Goal: Transaction & Acquisition: Purchase product/service

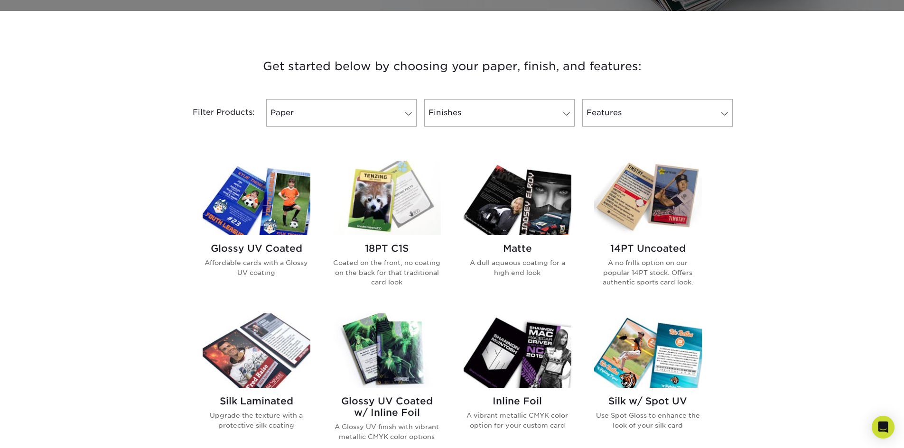
scroll to position [320, 0]
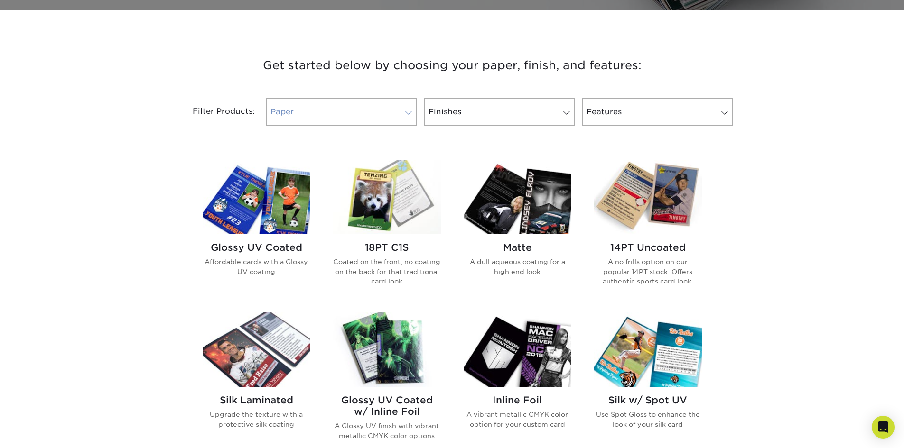
click at [278, 112] on link "Paper" at bounding box center [341, 112] width 150 height 28
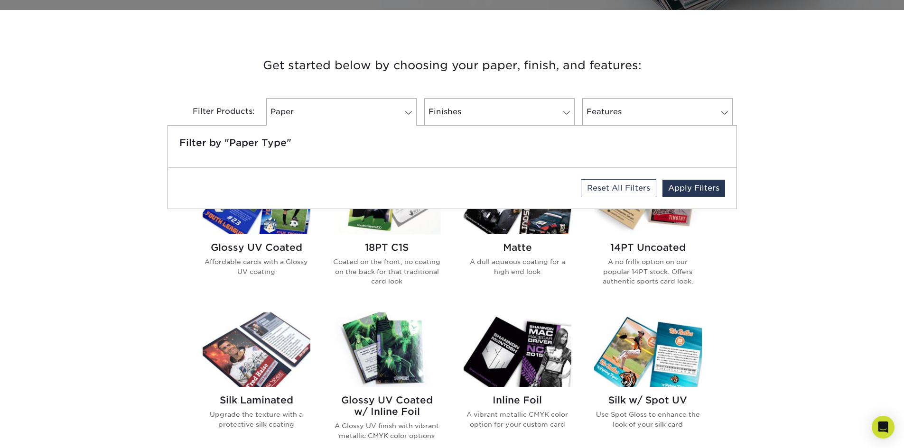
click at [152, 103] on div "Get started below by choosing your paper, finish, and features: Filtered Matche…" at bounding box center [452, 387] width 904 height 708
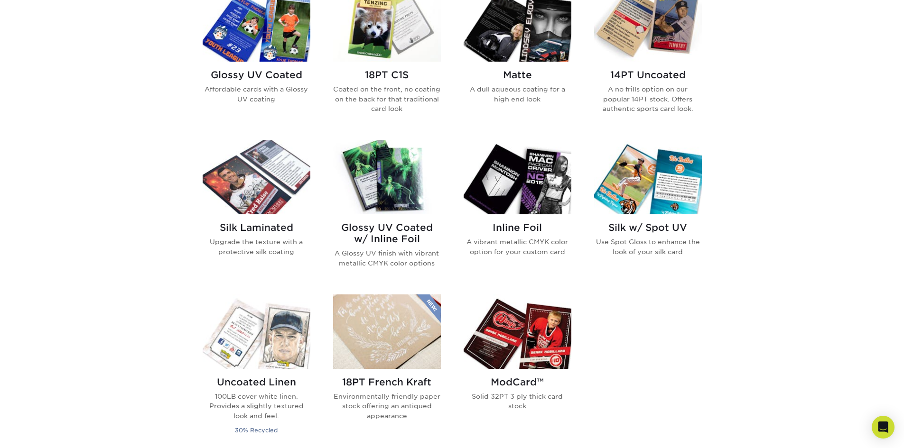
scroll to position [493, 0]
click at [644, 164] on img at bounding box center [648, 177] width 108 height 74
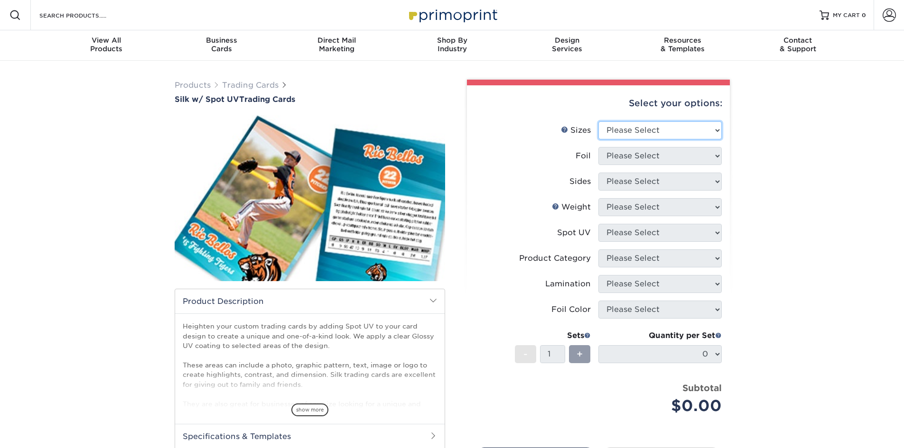
click at [637, 129] on select "Please Select 2.5" x 3.5"" at bounding box center [659, 130] width 123 height 18
select select "2.50x3.50"
click at [598, 121] on select "Please Select 2.5" x 3.5"" at bounding box center [659, 130] width 123 height 18
click at [662, 156] on select "Please Select No Yes" at bounding box center [659, 156] width 123 height 18
click at [598, 147] on select "Please Select No Yes" at bounding box center [659, 156] width 123 height 18
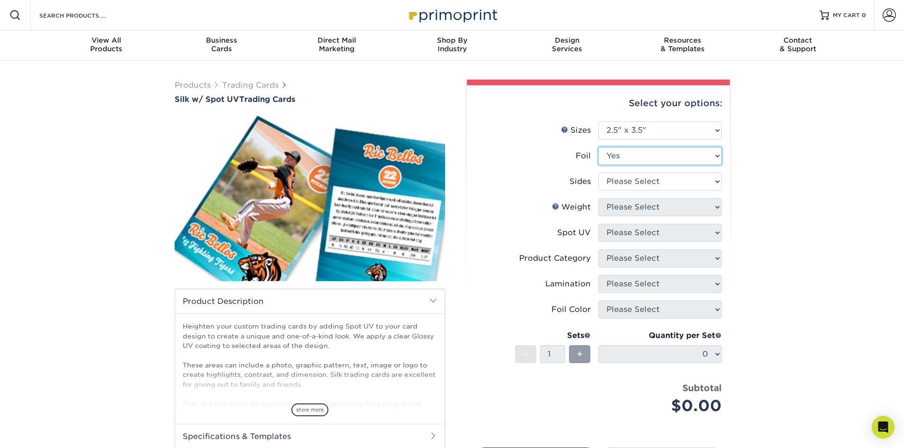
click at [636, 155] on select "Please Select No Yes" at bounding box center [659, 156] width 123 height 18
click at [598, 147] on select "Please Select No Yes" at bounding box center [659, 156] width 123 height 18
click at [622, 160] on select "Please Select No Yes" at bounding box center [659, 156] width 123 height 18
select select "0"
click at [598, 147] on select "Please Select No Yes" at bounding box center [659, 156] width 123 height 18
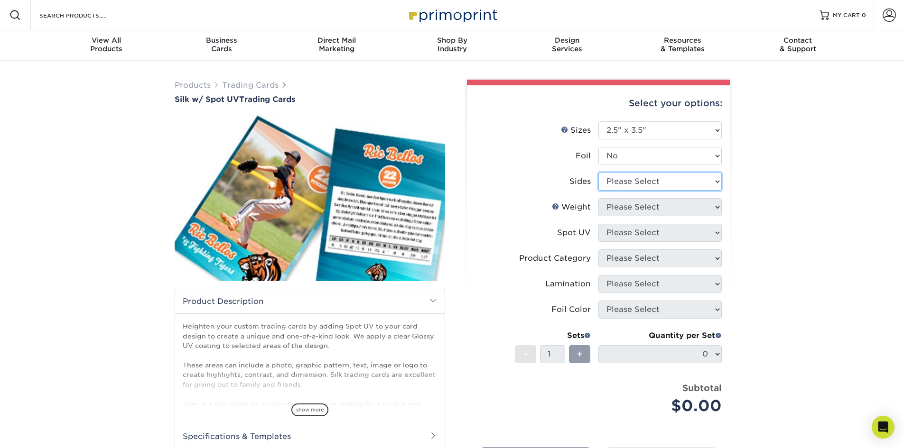
click at [620, 183] on select "Please Select Print Both Sides Print Front Only" at bounding box center [659, 182] width 123 height 18
select select "13abbda7-1d64-4f25-8bb2-c179b224825d"
click at [598, 173] on select "Please Select Print Both Sides Print Front Only" at bounding box center [659, 182] width 123 height 18
click at [615, 206] on select "Please Select 16PT" at bounding box center [659, 207] width 123 height 18
select select "16PT"
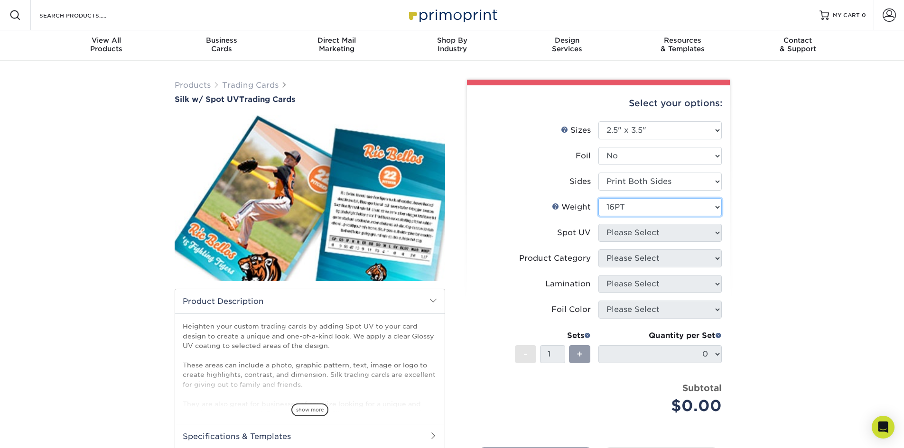
click at [598, 198] on select "Please Select 16PT" at bounding box center [659, 207] width 123 height 18
click at [616, 232] on select "Please Select Front and Back (Both Sides) Front Only Back Only" at bounding box center [659, 233] width 123 height 18
click at [598, 224] on select "Please Select Front and Back (Both Sides) Front Only Back Only" at bounding box center [659, 233] width 123 height 18
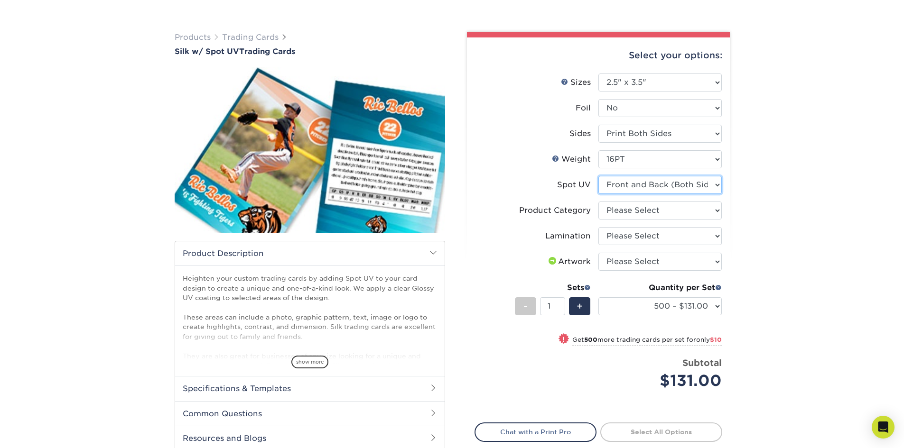
scroll to position [48, 0]
click at [701, 191] on select "Please Select Front and Back (Both Sides) Front Only Back Only" at bounding box center [659, 185] width 123 height 18
select select "-1"
click at [598, 176] on select "Please Select Front and Back (Both Sides) Front Only Back Only" at bounding box center [659, 185] width 123 height 18
select select
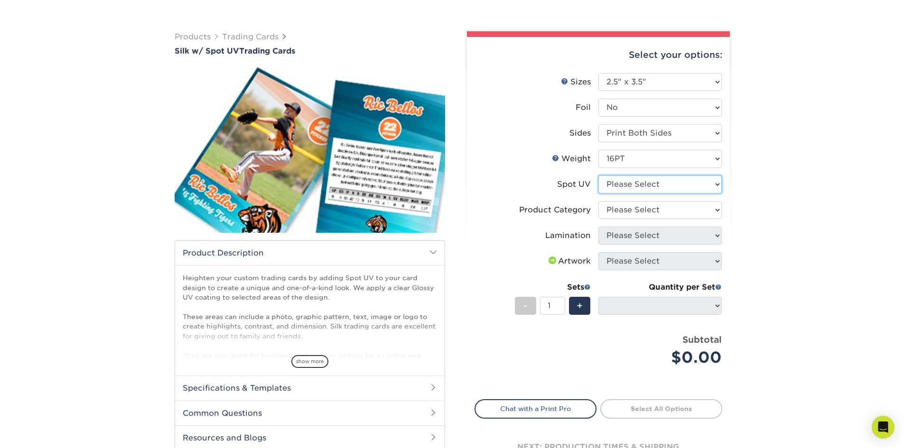
click at [666, 188] on select "Please Select Front and Back (Both Sides) Front Only Back Only" at bounding box center [659, 185] width 123 height 18
select select "0"
click at [598, 176] on select "Please Select Front and Back (Both Sides) Front Only Back Only" at bounding box center [659, 185] width 123 height 18
select select "-1"
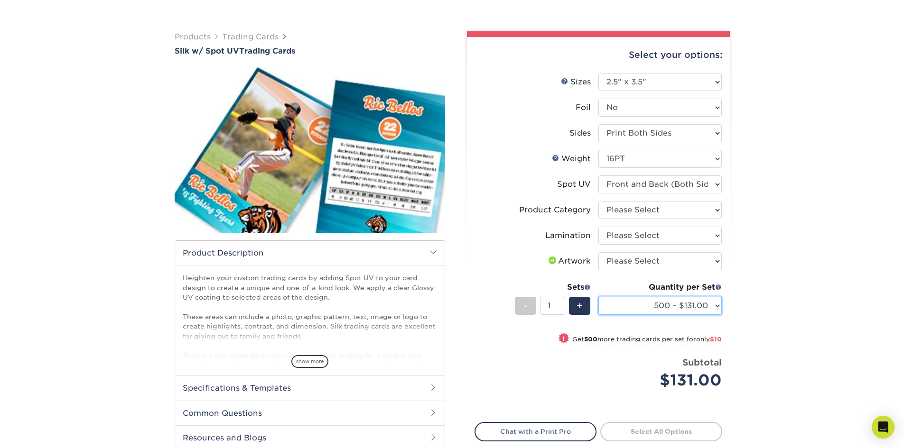
click at [716, 307] on select "500 – $131.00 1000 – $141.00 2500 – $339.00 5000 – $568.00 10000 – $1024.00" at bounding box center [659, 306] width 123 height 18
click at [715, 307] on select "500 – $131.00 1000 – $141.00 2500 – $339.00 5000 – $568.00 10000 – $1024.00" at bounding box center [659, 306] width 123 height 18
click at [712, 264] on select "Please Select I will upload files I need a design - $100" at bounding box center [659, 261] width 123 height 18
select select "upload"
click at [598, 252] on select "Please Select I will upload files I need a design - $100" at bounding box center [659, 261] width 123 height 18
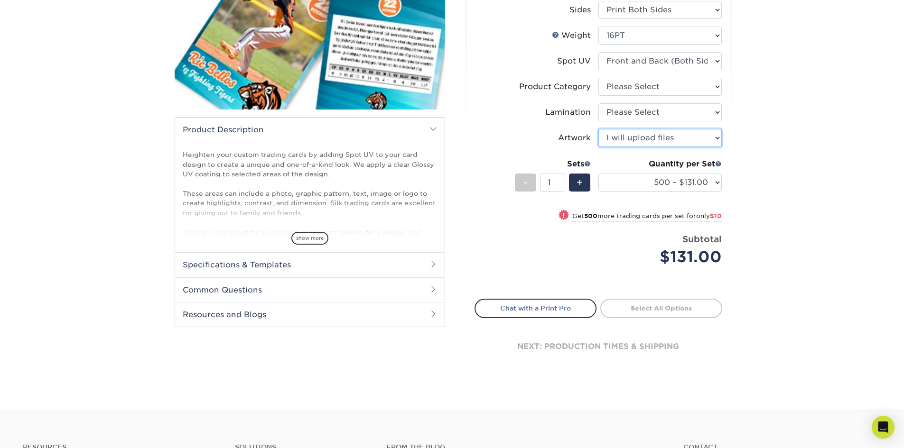
scroll to position [172, 0]
click at [318, 239] on span "show more" at bounding box center [309, 238] width 37 height 13
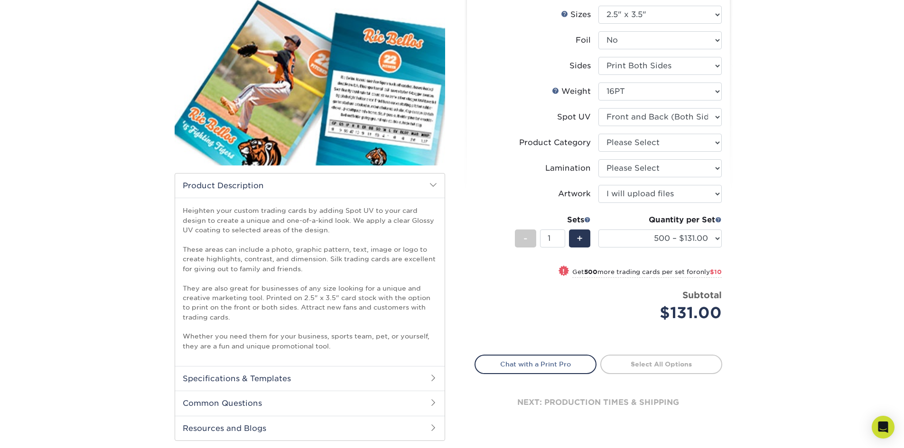
scroll to position [115, 0]
click at [575, 232] on div "+" at bounding box center [579, 239] width 21 height 18
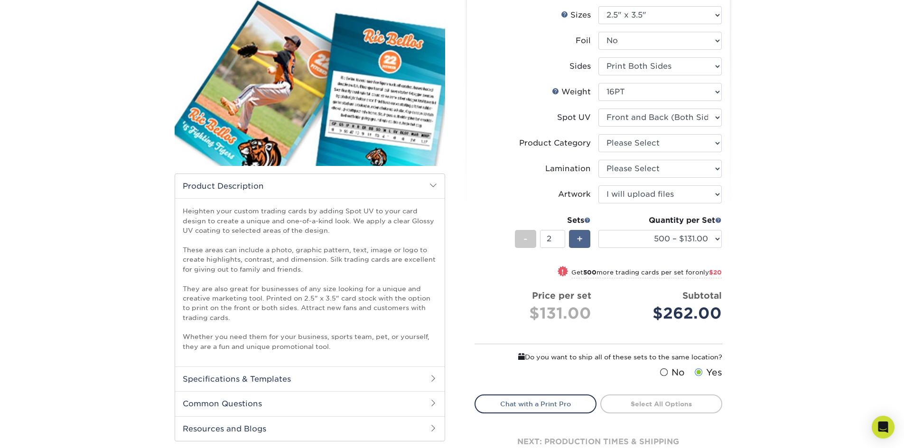
click at [582, 242] on span "+" at bounding box center [580, 239] width 6 height 14
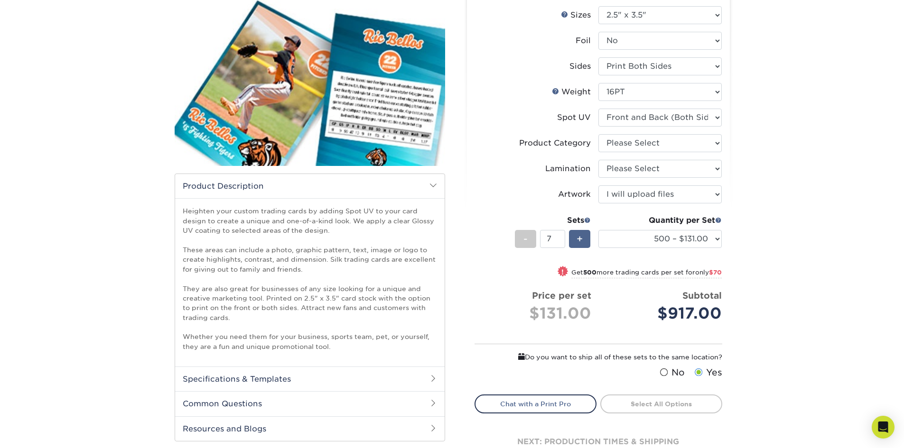
click at [582, 242] on span "+" at bounding box center [580, 239] width 6 height 14
click at [537, 247] on div "-" at bounding box center [527, 240] width 25 height 21
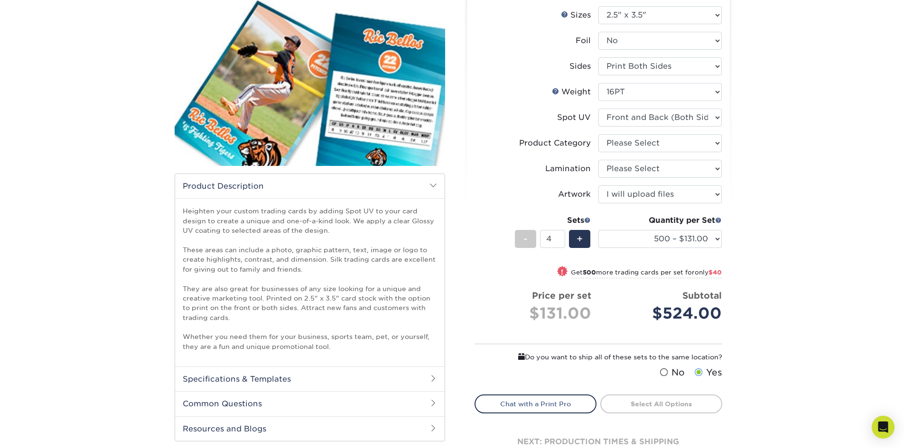
click at [537, 247] on div "-" at bounding box center [527, 240] width 25 height 21
type input "1"
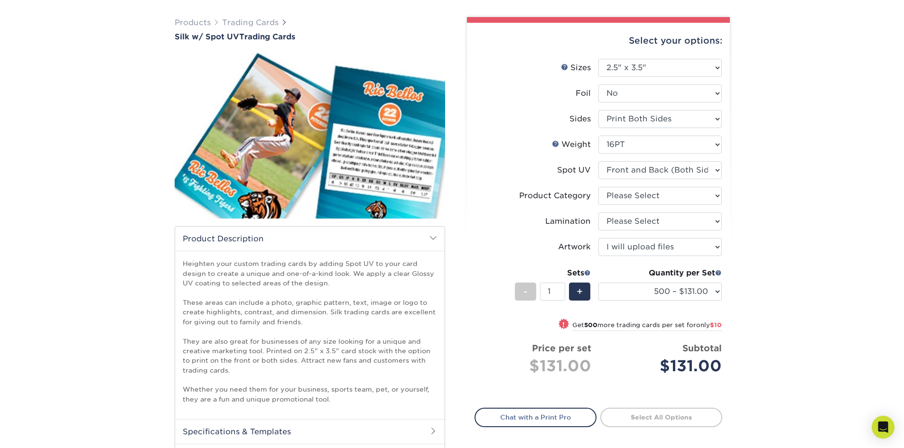
scroll to position [62, 0]
click at [681, 232] on li "Lamination Please Select Silk" at bounding box center [598, 226] width 247 height 26
click at [677, 225] on select "Please Select Silk" at bounding box center [659, 222] width 123 height 18
select select "ccacb42f-45f7-42d3-bbd3-7c8421cf37f0"
click at [598, 213] on select "Please Select Silk" at bounding box center [659, 222] width 123 height 18
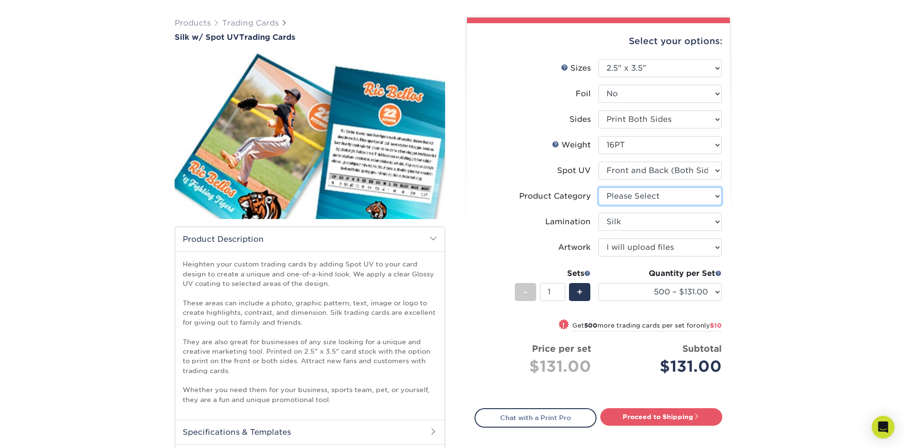
click at [668, 200] on select "Please Select Trading Cards" at bounding box center [659, 196] width 123 height 18
select select "c2f9bce9-36c2-409d-b101-c29d9d031e18"
click at [598, 187] on select "Please Select Trading Cards" at bounding box center [659, 196] width 123 height 18
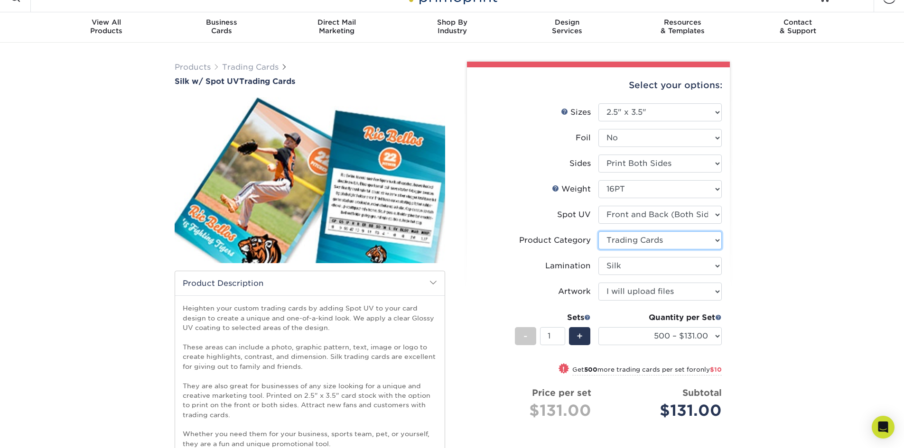
scroll to position [18, 0]
click at [693, 145] on select "Please Select No Yes" at bounding box center [659, 138] width 123 height 18
select select "1"
click at [598, 129] on select "Please Select No Yes" at bounding box center [659, 138] width 123 height 18
select select "-1"
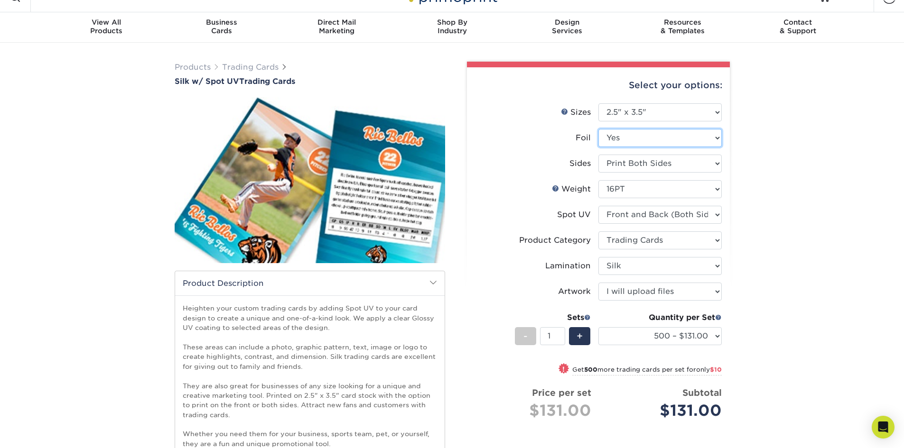
select select "-1"
select select
select select "-1"
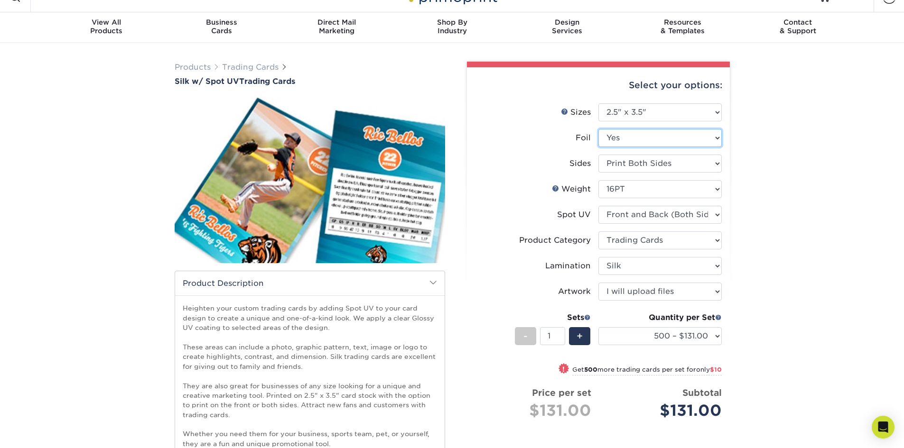
select select "-1"
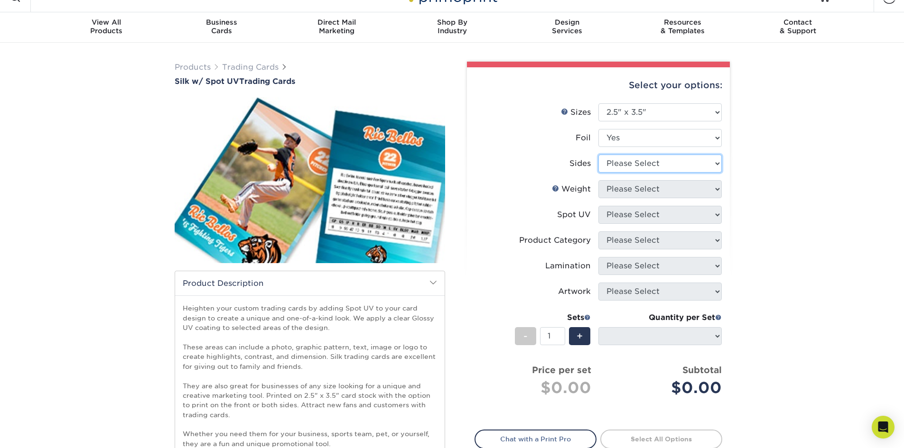
click at [699, 157] on select "Please Select Print Both Sides - Foil Both Sides Print Both Sides - Foil Front …" at bounding box center [659, 164] width 123 height 18
select select "34527644-b4fd-4ffb-9092-1318eefcd9d9"
click at [598, 155] on select "Please Select Print Both Sides - Foil Both Sides Print Both Sides - Foil Front …" at bounding box center [659, 164] width 123 height 18
select select
click at [661, 192] on select "Please Select 16PT" at bounding box center [659, 189] width 123 height 18
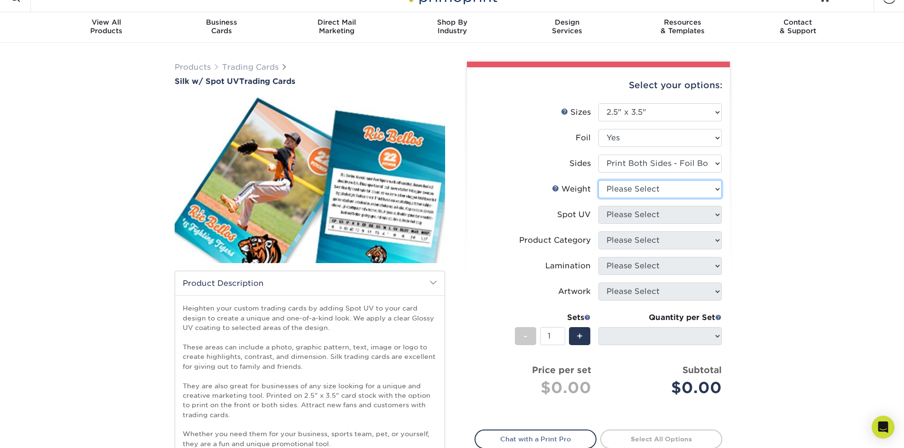
select select "16PT"
click at [598, 180] on select "Please Select 16PT" at bounding box center [659, 189] width 123 height 18
select select
click at [656, 212] on select "Please Select Front and Back (Both Sides) Front Only Back Only" at bounding box center [659, 215] width 123 height 18
select select "0"
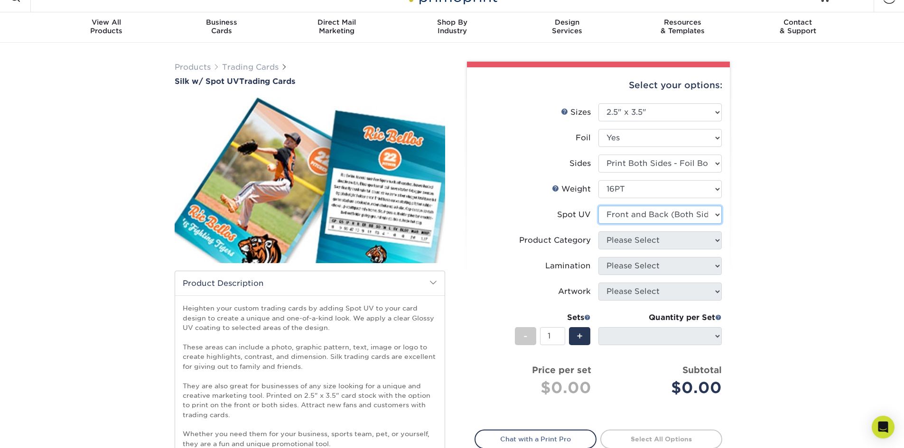
click at [598, 206] on select "Please Select Front and Back (Both Sides) Front Only Back Only" at bounding box center [659, 215] width 123 height 18
select select "-1"
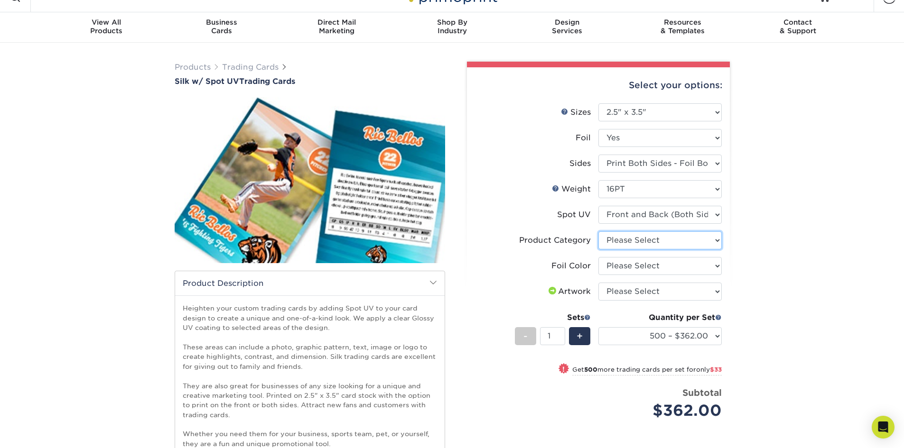
click at [638, 241] on select "Please Select Trading Cards" at bounding box center [659, 241] width 123 height 18
select select "c2f9bce9-36c2-409d-b101-c29d9d031e18"
click at [598, 232] on select "Please Select Trading Cards" at bounding box center [659, 241] width 123 height 18
click at [633, 262] on select "Please Select Silver Foil Black Foil Blue Foil Copper Foil Gold Foil Red Foil R…" at bounding box center [659, 266] width 123 height 18
click at [764, 229] on div "Products Trading Cards Silk w/ Spot UV Trading Cards show more Templates" at bounding box center [452, 310] width 904 height 534
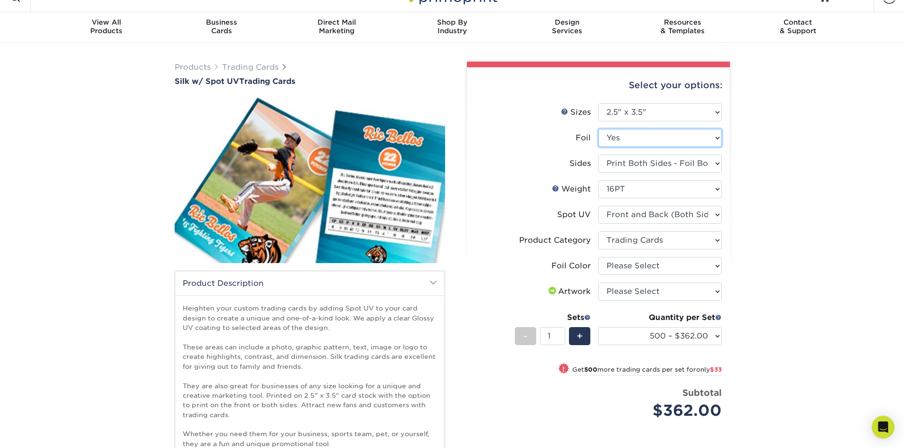
click at [656, 135] on select "Please Select No Yes" at bounding box center [659, 138] width 123 height 18
select select "0"
click at [598, 129] on select "Please Select No Yes" at bounding box center [659, 138] width 123 height 18
select select "-1"
select select
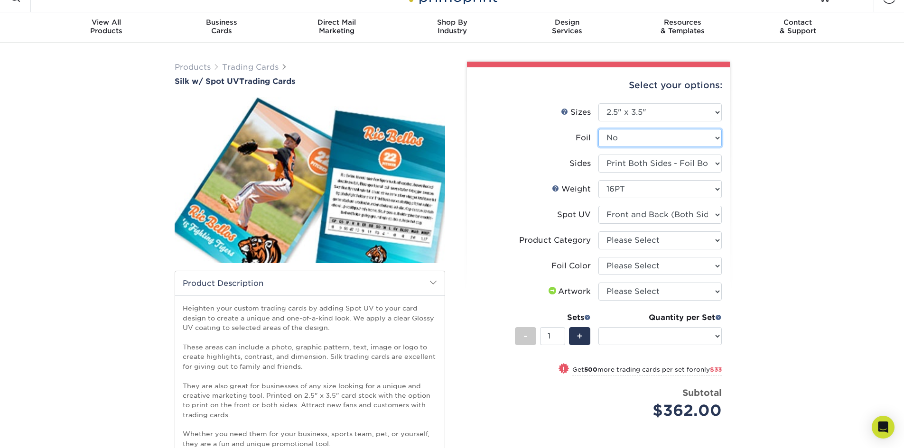
select select "-1"
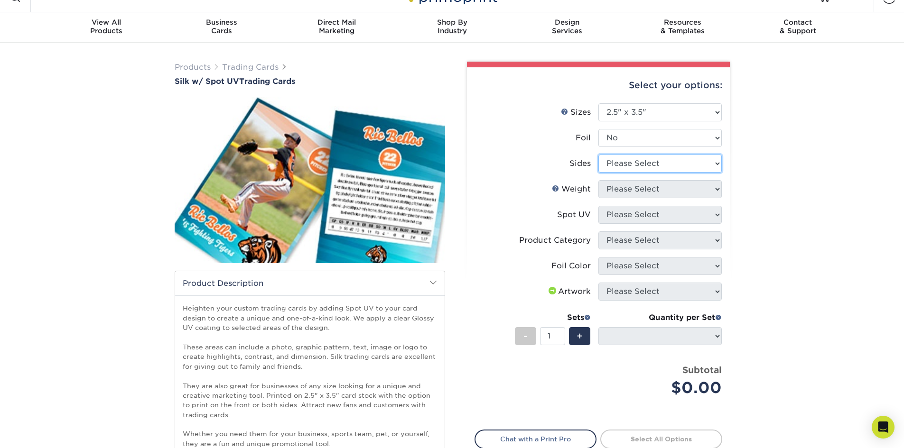
click at [642, 162] on select "Please Select Print Both Sides Print Front Only" at bounding box center [659, 164] width 123 height 18
select select "13abbda7-1d64-4f25-8bb2-c179b224825d"
click at [598, 155] on select "Please Select Print Both Sides Print Front Only" at bounding box center [659, 164] width 123 height 18
select select
click at [634, 186] on select "Please Select 16PT" at bounding box center [659, 189] width 123 height 18
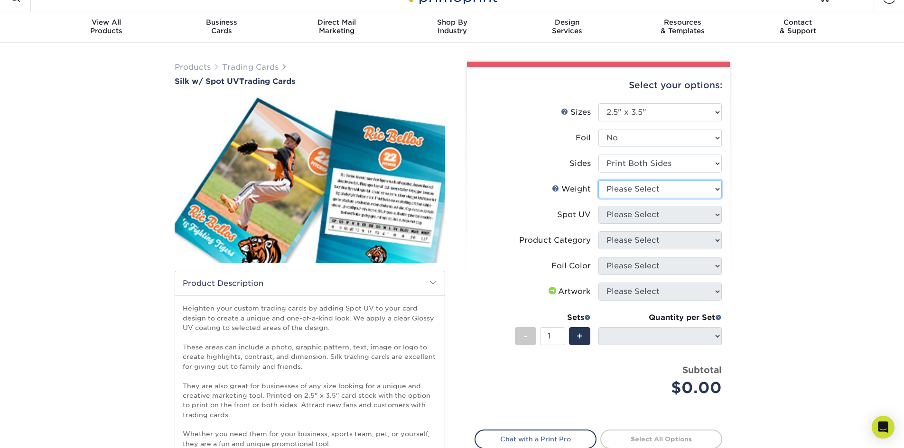
select select "16PT"
click at [598, 180] on select "Please Select 16PT" at bounding box center [659, 189] width 123 height 18
select select
click at [628, 215] on select "Please Select Front and Back (Both Sides) Front Only Back Only" at bounding box center [659, 215] width 123 height 18
select select "0"
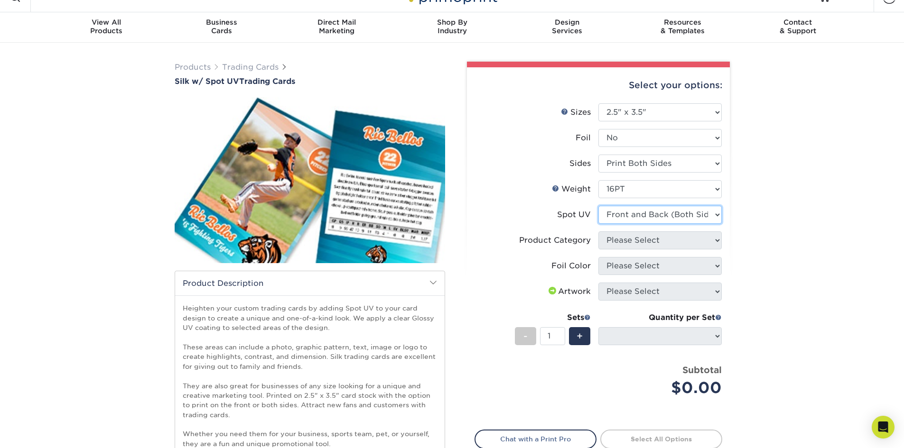
click at [598, 206] on select "Please Select Front and Back (Both Sides) Front Only Back Only" at bounding box center [659, 215] width 123 height 18
select select "-1"
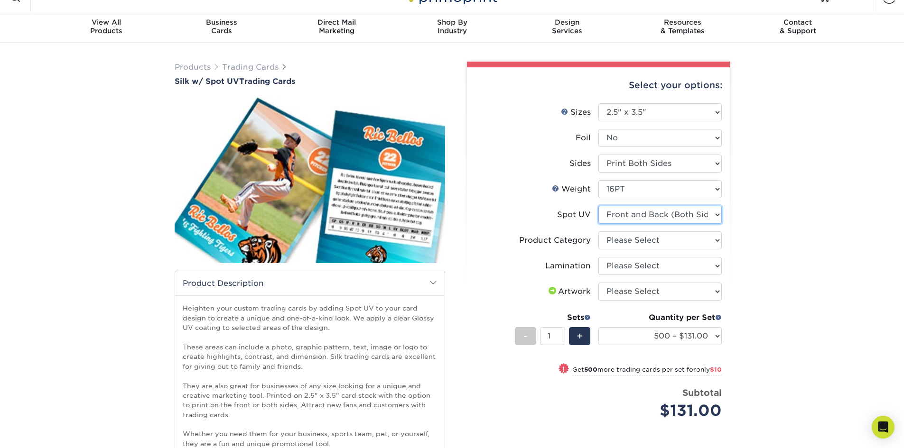
click at [633, 215] on select "Please Select Front and Back (Both Sides) Front Only Back Only" at bounding box center [659, 215] width 123 height 18
click at [598, 206] on select "Please Select Front and Back (Both Sides) Front Only Back Only" at bounding box center [659, 215] width 123 height 18
click at [631, 218] on select "Please Select Front and Back (Both Sides) Front Only Back Only" at bounding box center [659, 215] width 123 height 18
select select "0"
click at [598, 206] on select "Please Select Front and Back (Both Sides) Front Only Back Only" at bounding box center [659, 215] width 123 height 18
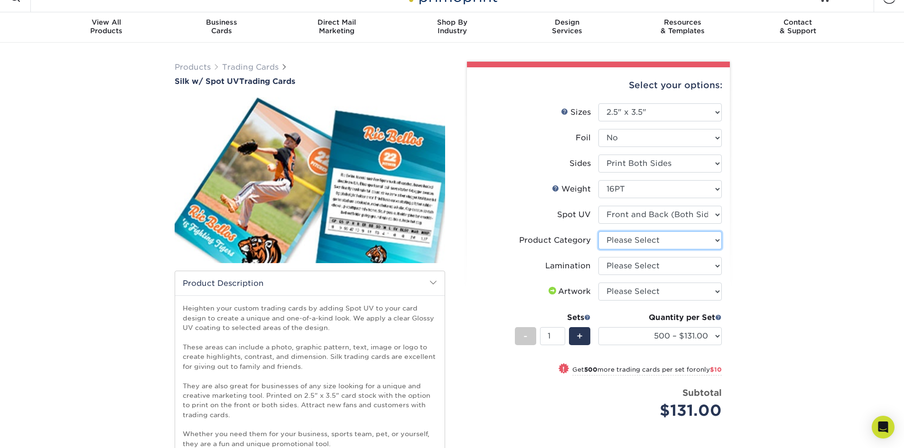
click at [624, 243] on select "Please Select Trading Cards" at bounding box center [659, 241] width 123 height 18
select select "c2f9bce9-36c2-409d-b101-c29d9d031e18"
click at [598, 232] on select "Please Select Trading Cards" at bounding box center [659, 241] width 123 height 18
click at [622, 267] on select "Please Select Silk" at bounding box center [659, 266] width 123 height 18
select select "ccacb42f-45f7-42d3-bbd3-7c8421cf37f0"
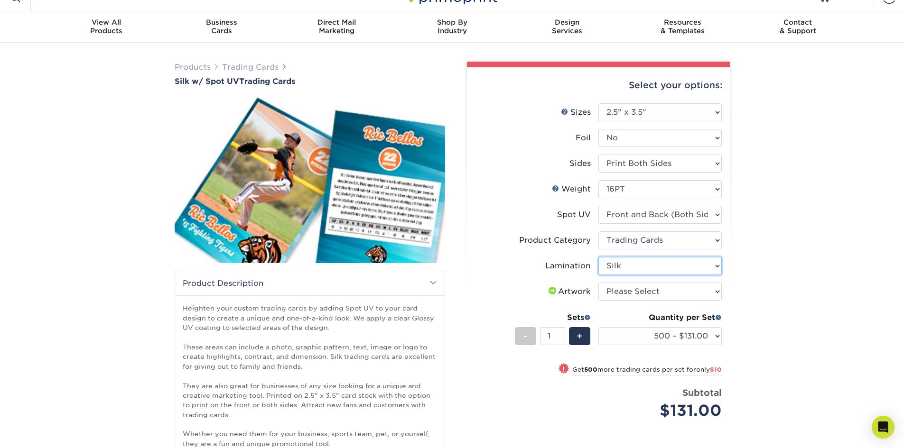
click at [598, 257] on select "Please Select Silk" at bounding box center [659, 266] width 123 height 18
click at [621, 294] on select "Please Select I will upload files I need a design - $100" at bounding box center [659, 292] width 123 height 18
select select "upload"
click at [598, 283] on select "Please Select I will upload files I need a design - $100" at bounding box center [659, 292] width 123 height 18
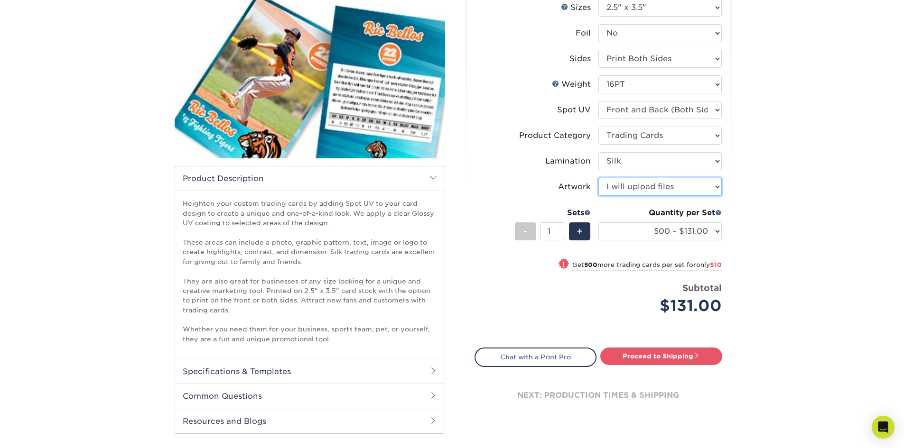
scroll to position [124, 0]
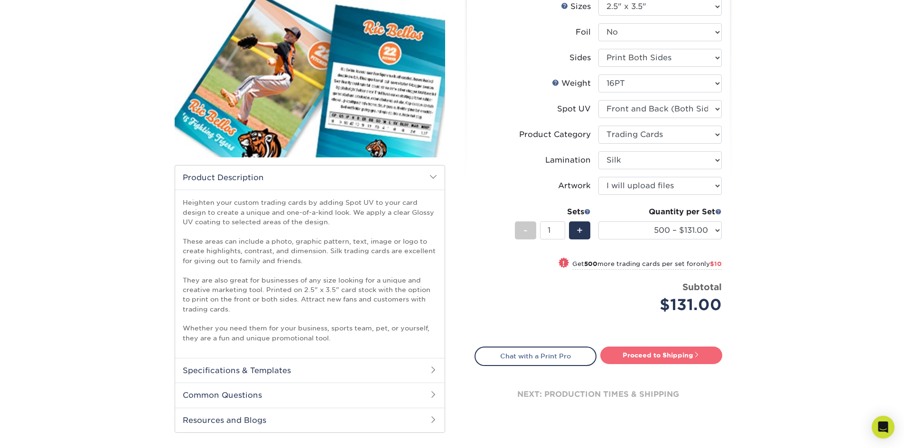
click at [681, 352] on link "Proceed to Shipping" at bounding box center [661, 355] width 122 height 17
type input "Set 1"
select select "50356c12-e370-4b0c-9667-a7fadf1f522d"
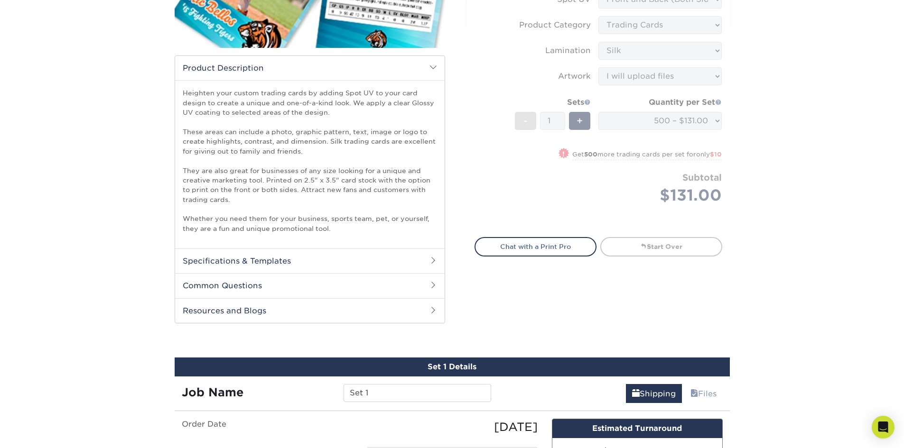
scroll to position [233, 0]
click at [360, 279] on h2 "Common Questions" at bounding box center [310, 286] width 270 height 25
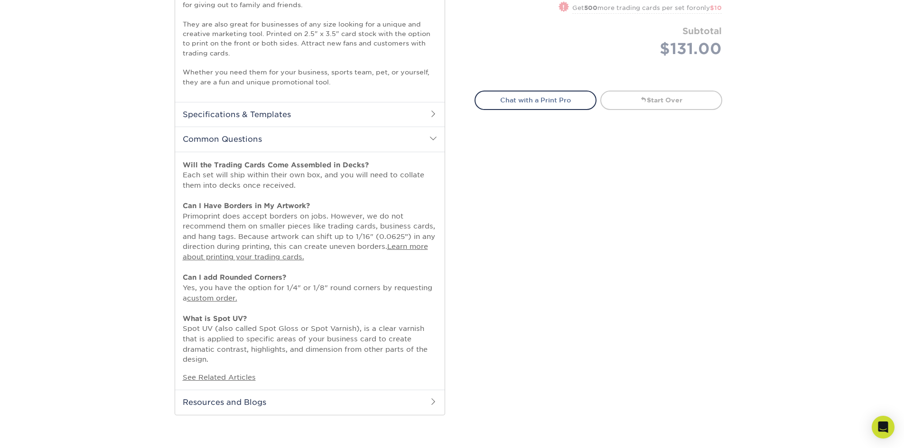
scroll to position [408, 0]
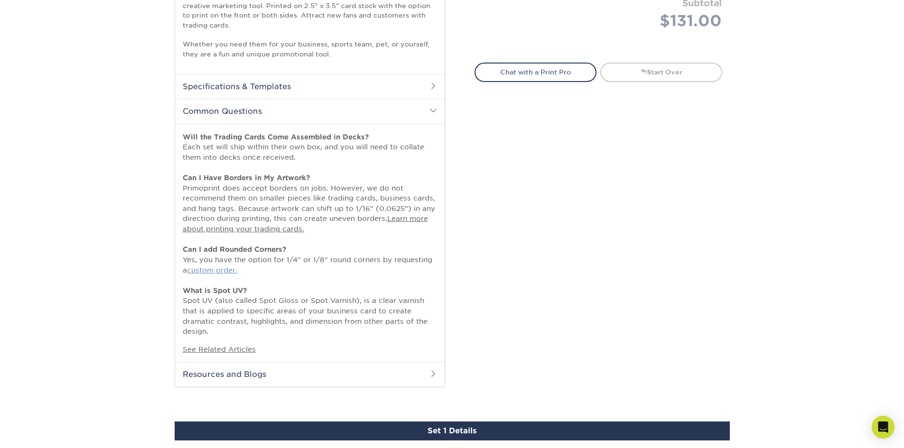
click at [214, 271] on link "custom order." at bounding box center [212, 270] width 50 height 8
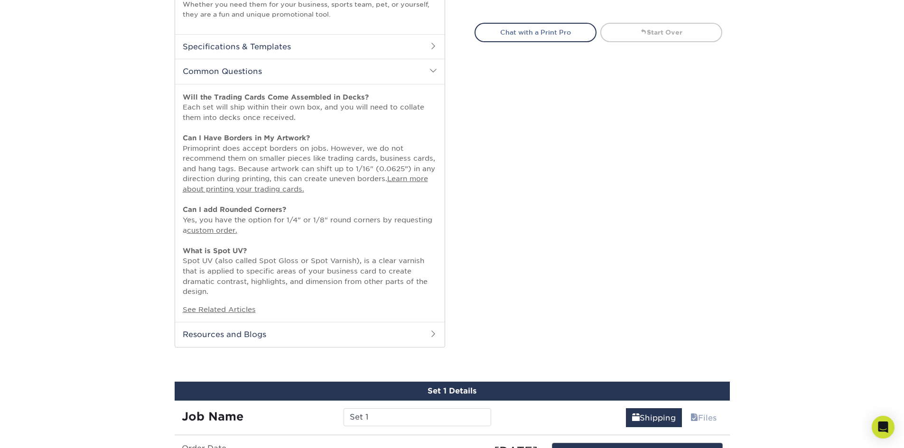
scroll to position [457, 0]
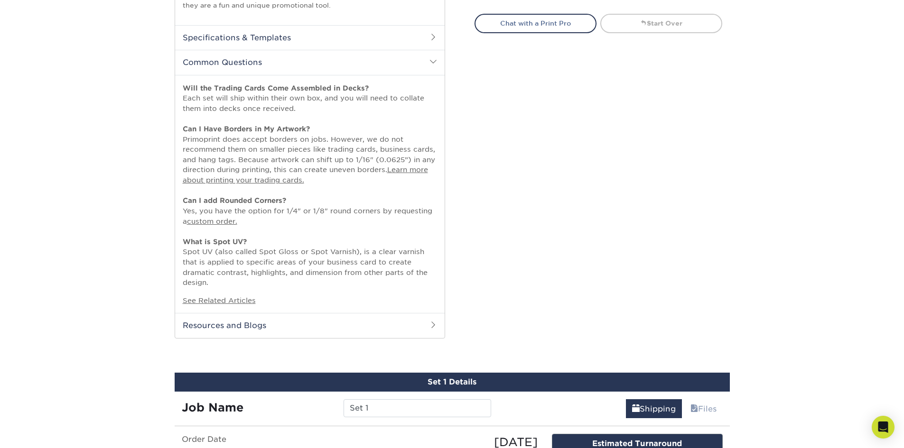
click at [435, 324] on span at bounding box center [433, 325] width 8 height 8
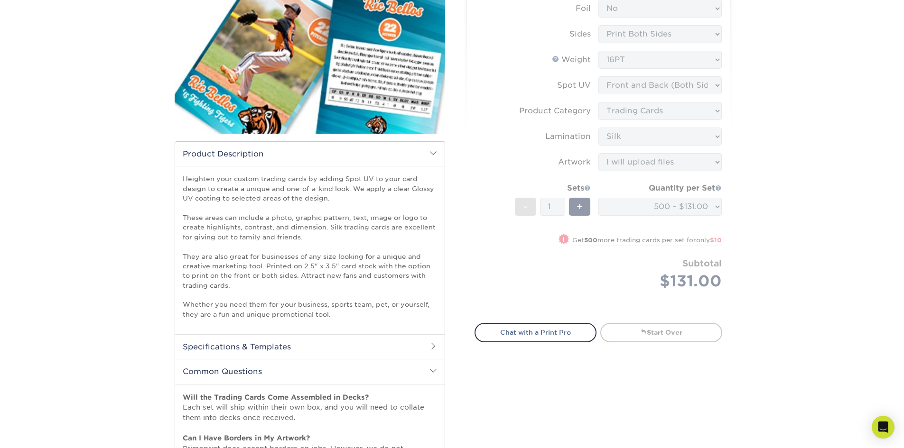
scroll to position [0, 0]
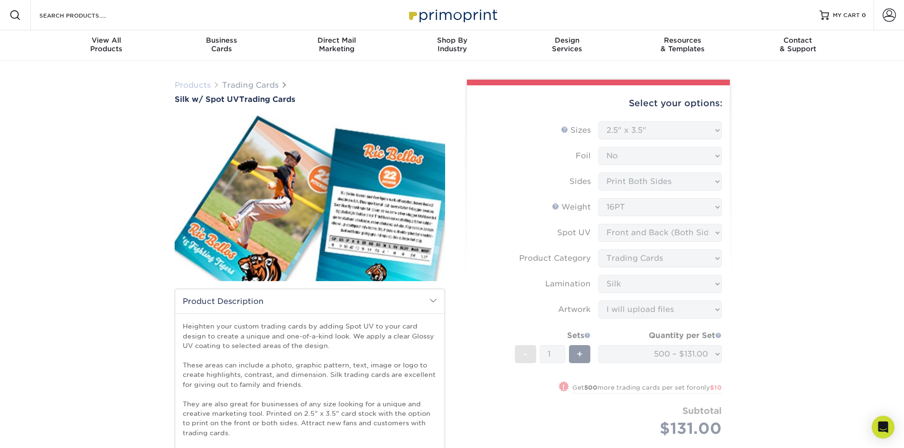
click at [189, 85] on link "Products" at bounding box center [193, 85] width 36 height 9
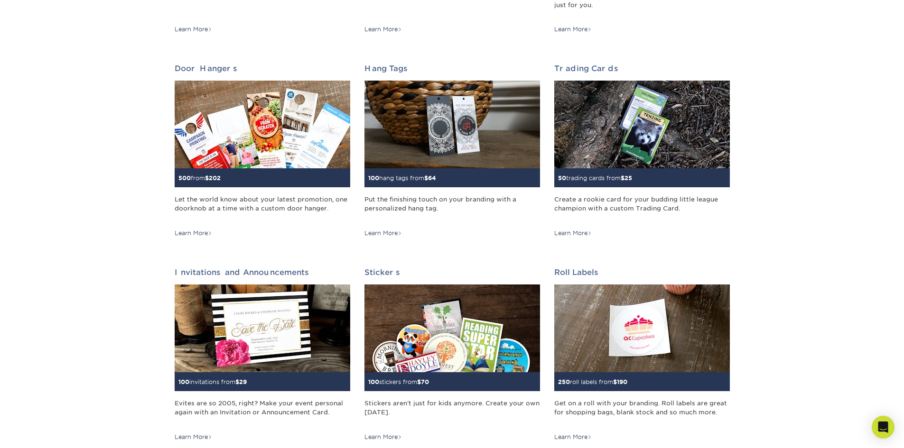
scroll to position [717, 0]
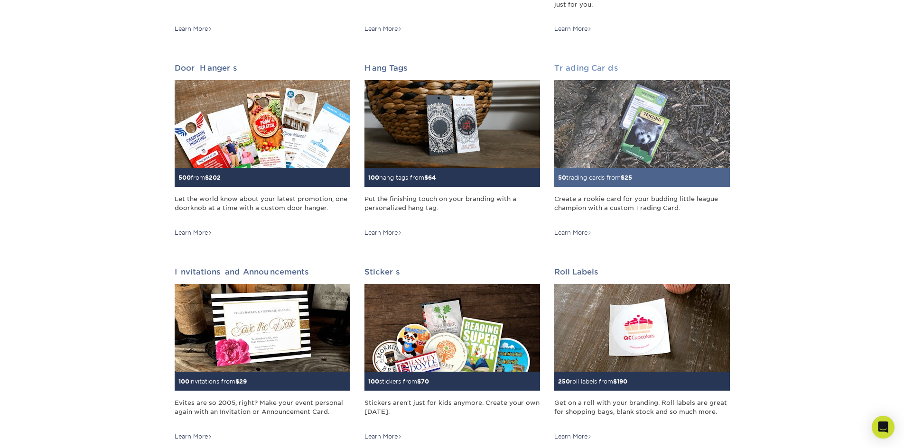
click at [677, 118] on img at bounding box center [642, 124] width 176 height 88
click at [610, 169] on div "50 trading cards from $ 25" at bounding box center [642, 177] width 176 height 19
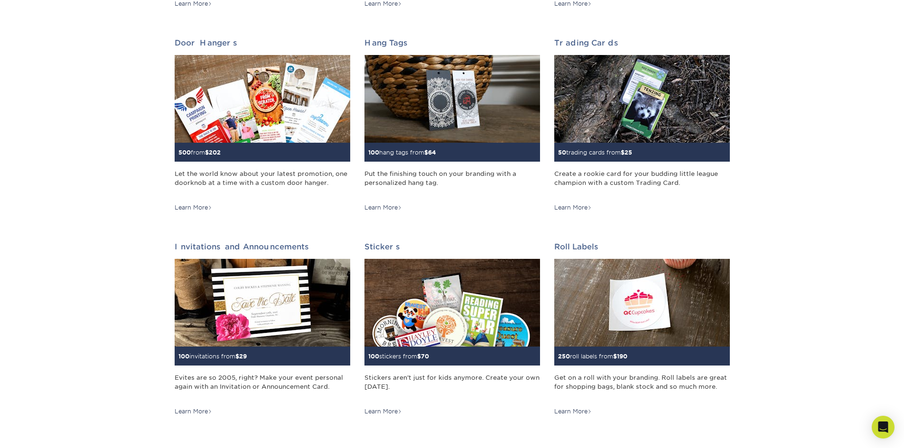
scroll to position [800, 0]
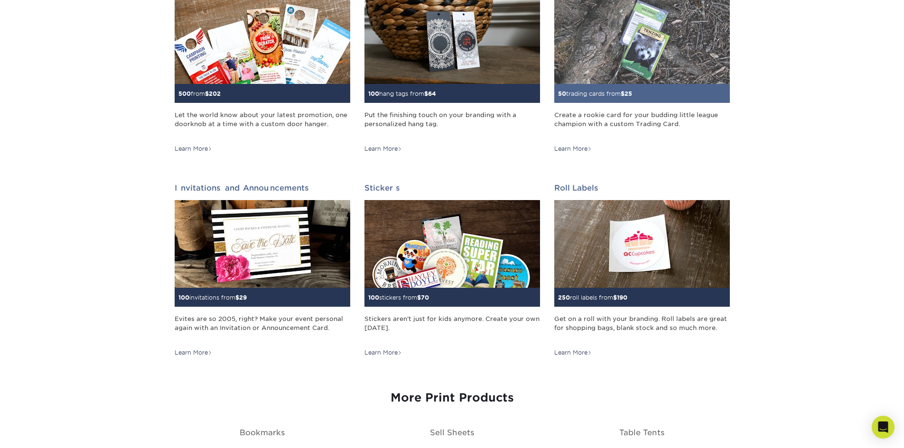
click at [670, 43] on img at bounding box center [642, 40] width 176 height 88
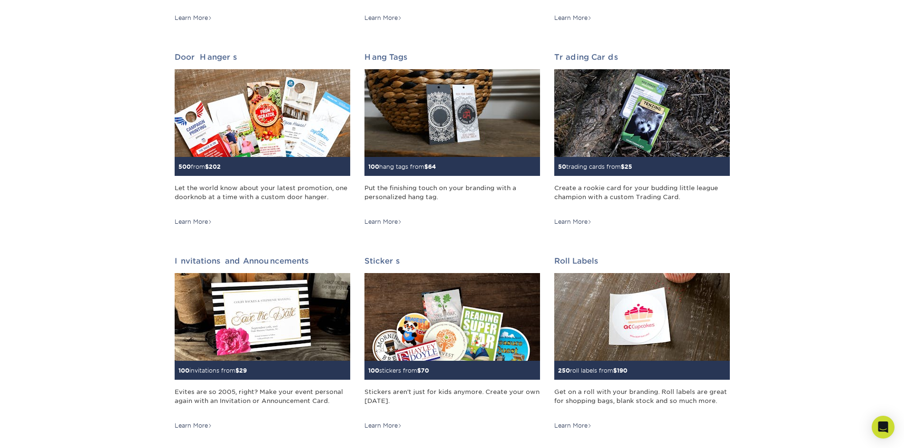
scroll to position [710, 0]
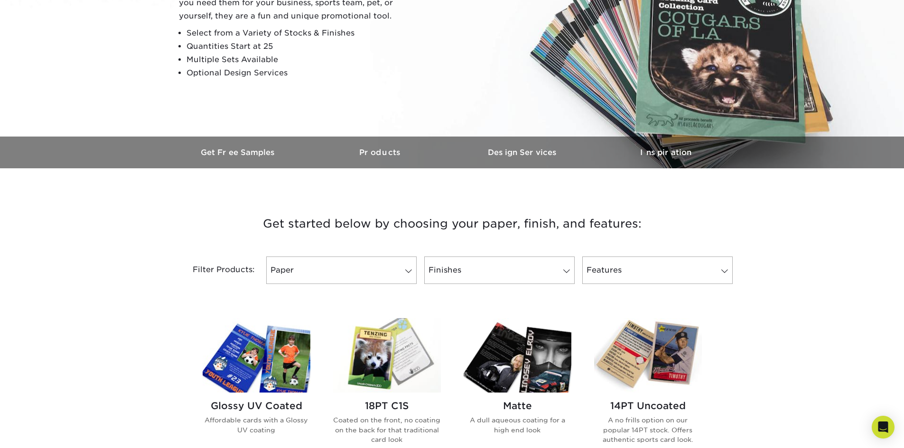
scroll to position [162, 0]
click at [628, 279] on link "Features" at bounding box center [657, 270] width 150 height 28
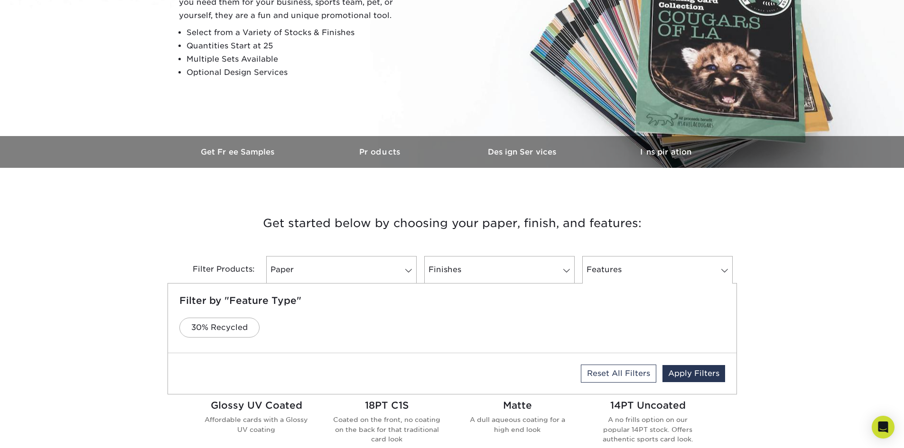
click at [593, 225] on h3 "Get started below by choosing your paper, finish, and features:" at bounding box center [452, 223] width 555 height 43
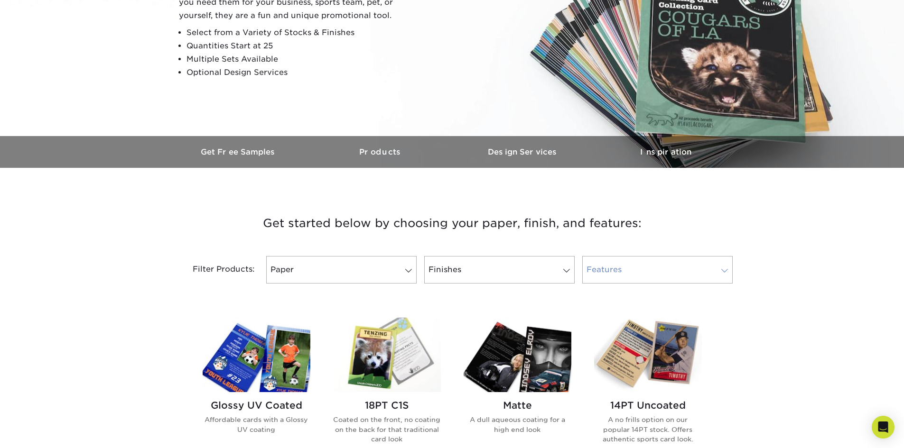
click at [608, 278] on link "Features" at bounding box center [657, 270] width 150 height 28
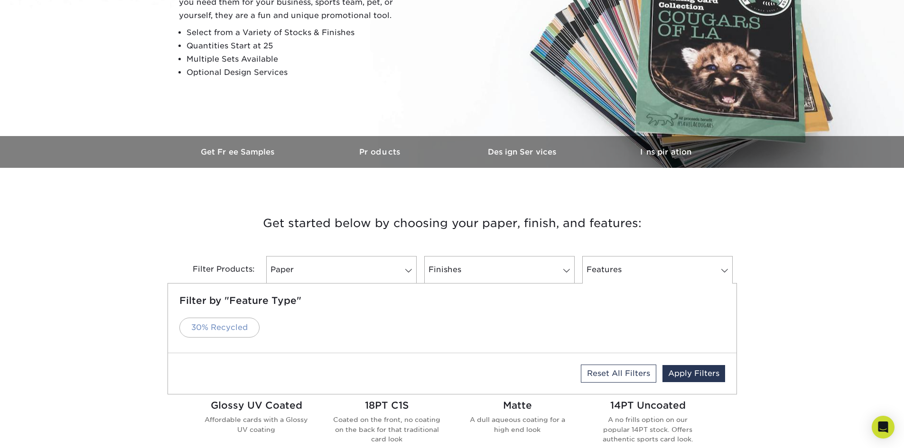
click at [245, 332] on link "30% Recycled" at bounding box center [219, 328] width 80 height 20
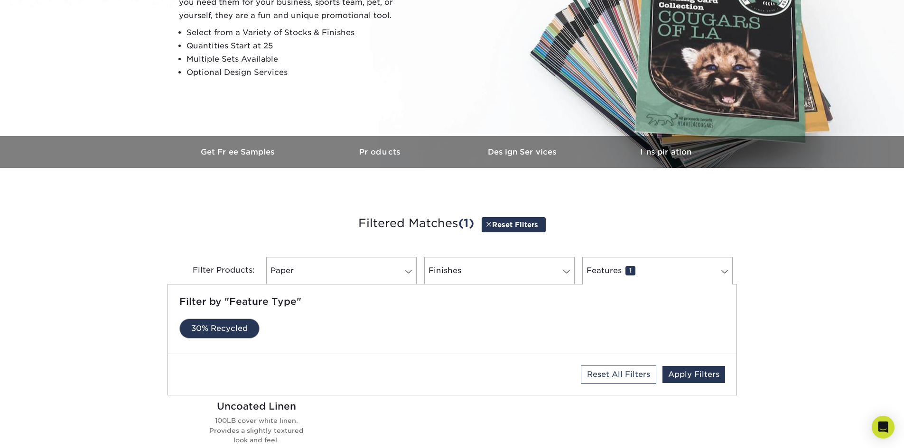
click at [162, 279] on div "Get started below by choosing your paper, finish, and features: Filtered Matche…" at bounding box center [452, 392] width 904 height 402
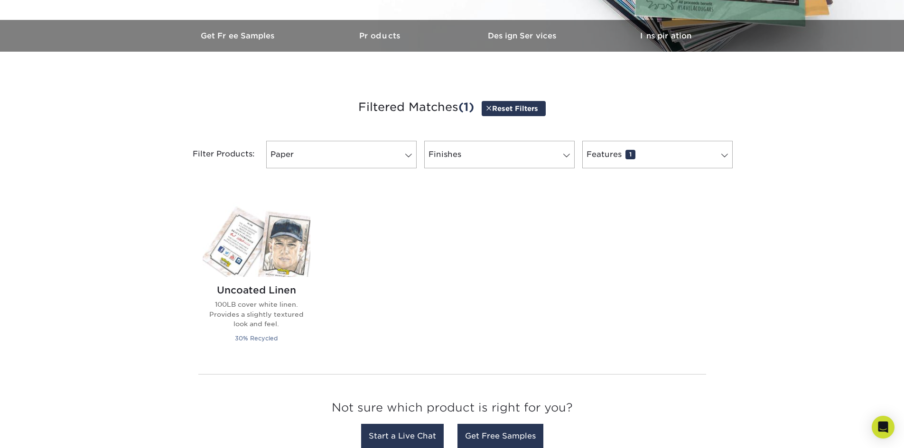
scroll to position [279, 0]
click at [235, 236] on img at bounding box center [257, 239] width 108 height 74
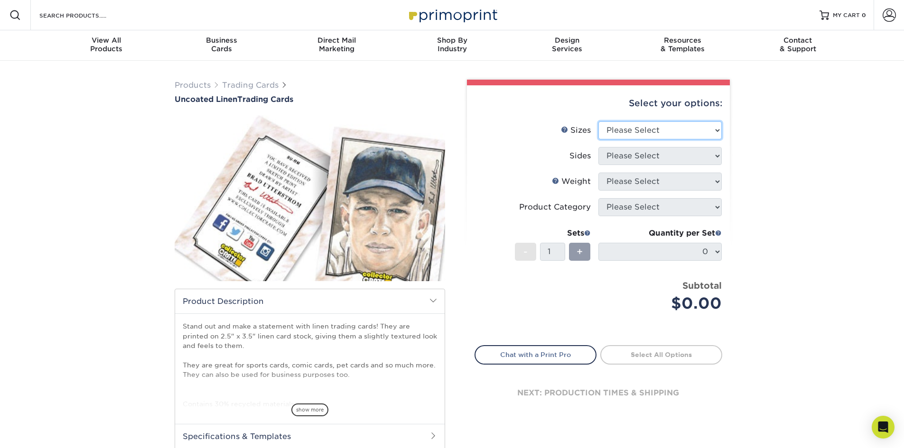
click at [638, 132] on select "Please Select 2.5" x 3.5"" at bounding box center [659, 130] width 123 height 18
select select "2.50x3.50"
click at [598, 121] on select "Please Select 2.5" x 3.5"" at bounding box center [659, 130] width 123 height 18
click at [629, 159] on select "Please Select Print Both Sides Print Front Only" at bounding box center [659, 156] width 123 height 18
select select "13abbda7-1d64-4f25-8bb2-c179b224825d"
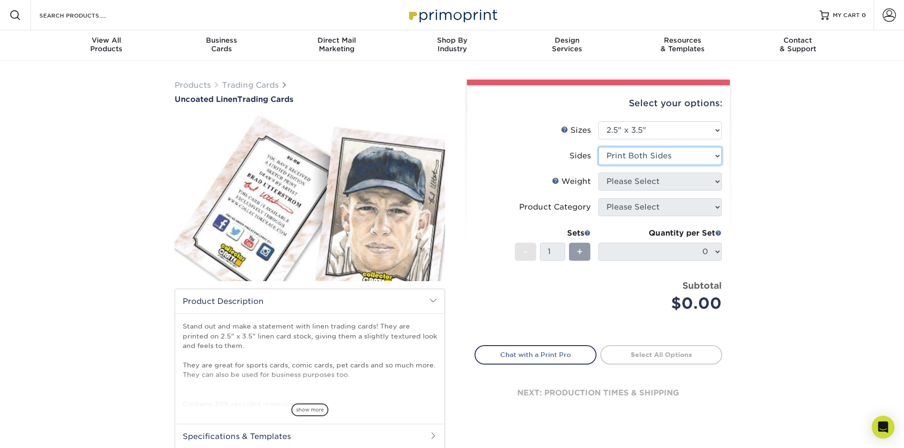
click at [598, 147] on select "Please Select Print Both Sides Print Front Only" at bounding box center [659, 156] width 123 height 18
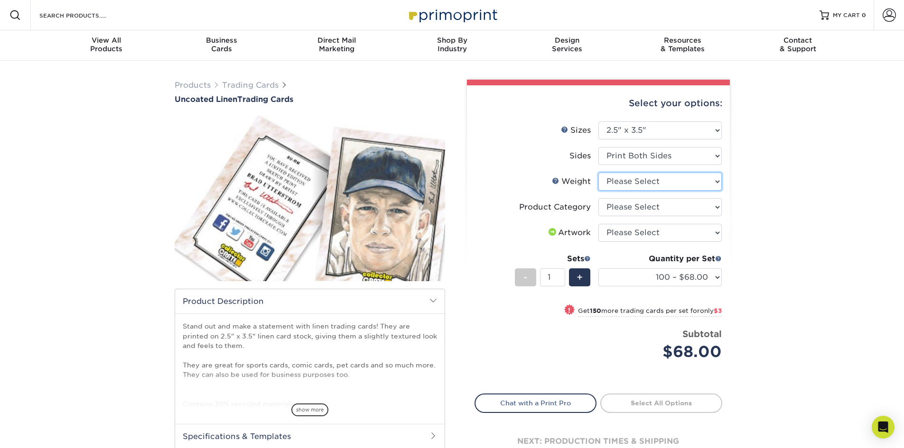
click at [625, 184] on select "Please Select 100LB" at bounding box center [659, 182] width 123 height 18
select select "100LB"
click at [598, 173] on select "Please Select 100LB" at bounding box center [659, 182] width 123 height 18
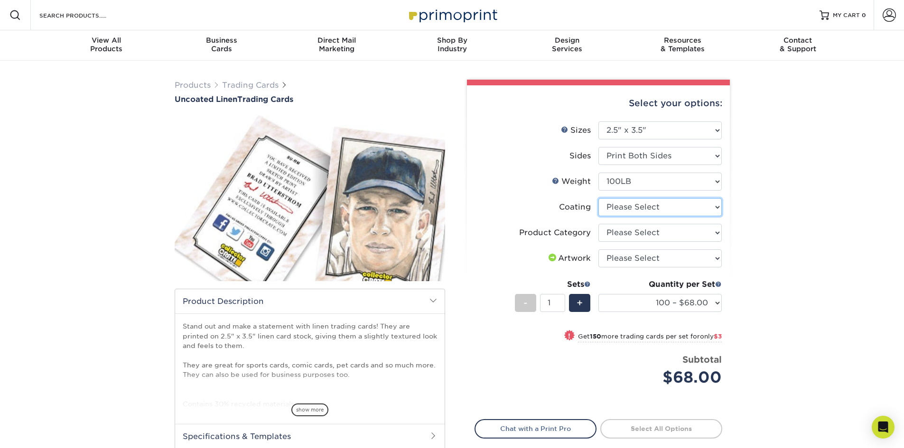
click at [622, 214] on select at bounding box center [659, 207] width 123 height 18
select select "3e7618de-abca-4bda-9f97-8b9129e913d8"
click at [598, 198] on select at bounding box center [659, 207] width 123 height 18
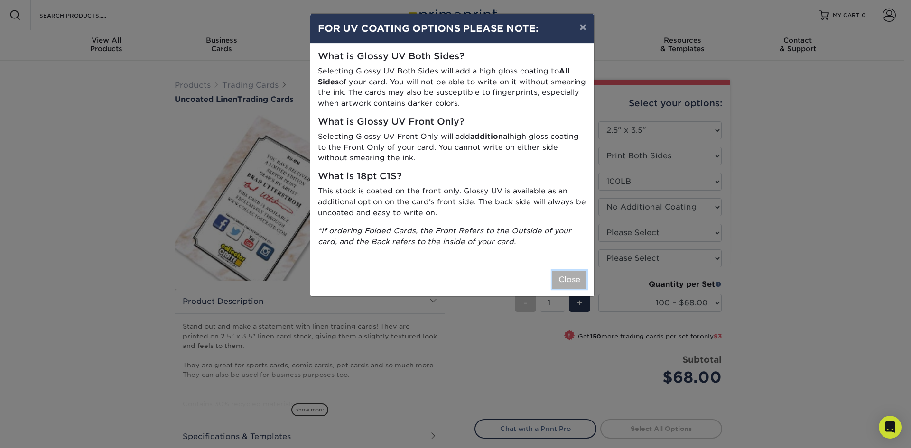
click at [565, 278] on button "Close" at bounding box center [569, 280] width 34 height 18
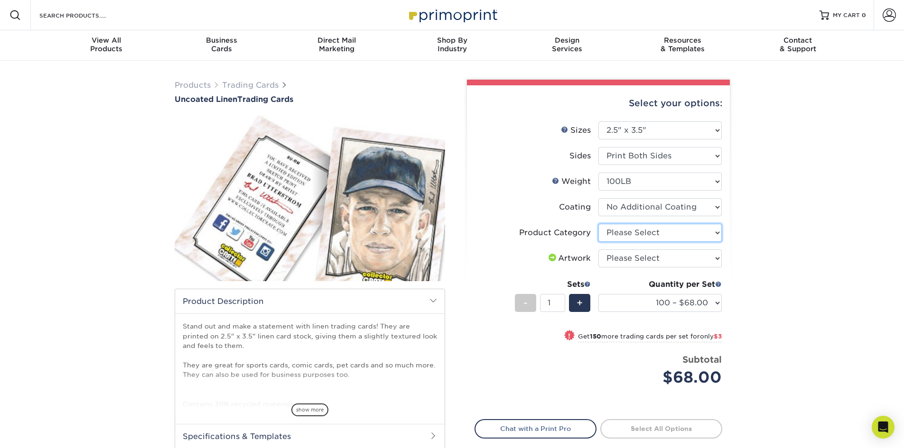
click at [640, 231] on select "Please Select Trading Cards" at bounding box center [659, 233] width 123 height 18
select select "c2f9bce9-36c2-409d-b101-c29d9d031e18"
click at [598, 224] on select "Please Select Trading Cards" at bounding box center [659, 233] width 123 height 18
click at [633, 255] on select "Please Select I will upload files I need a design - $100" at bounding box center [659, 259] width 123 height 18
select select "upload"
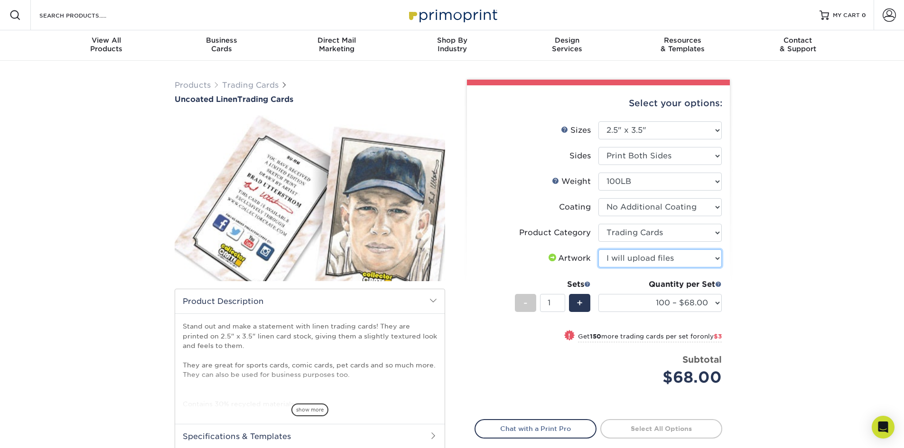
click at [598, 250] on select "Please Select I will upload files I need a design - $100" at bounding box center [659, 259] width 123 height 18
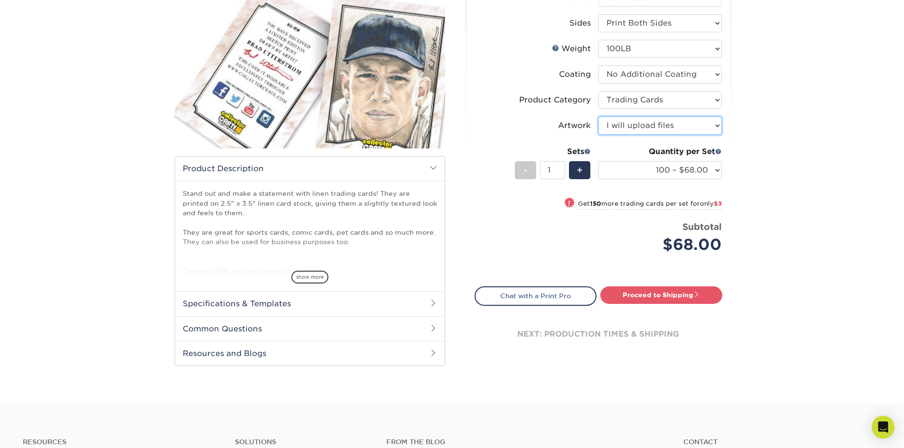
scroll to position [140, 0]
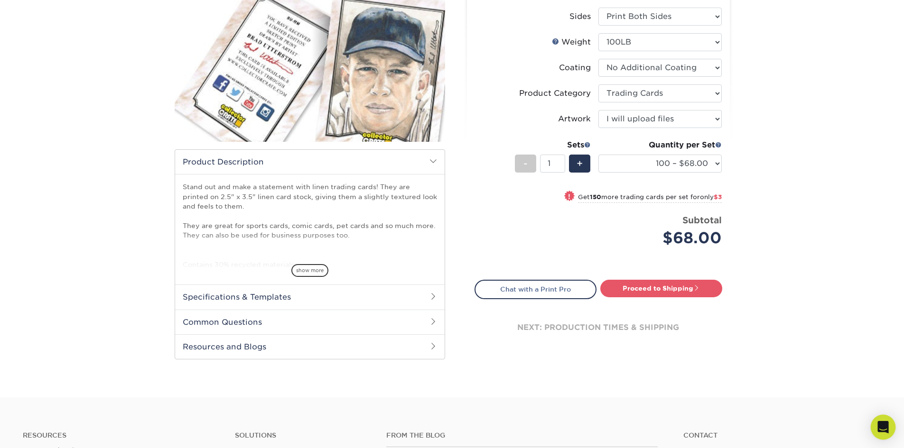
click at [889, 429] on div "Open Intercom Messenger" at bounding box center [883, 427] width 25 height 25
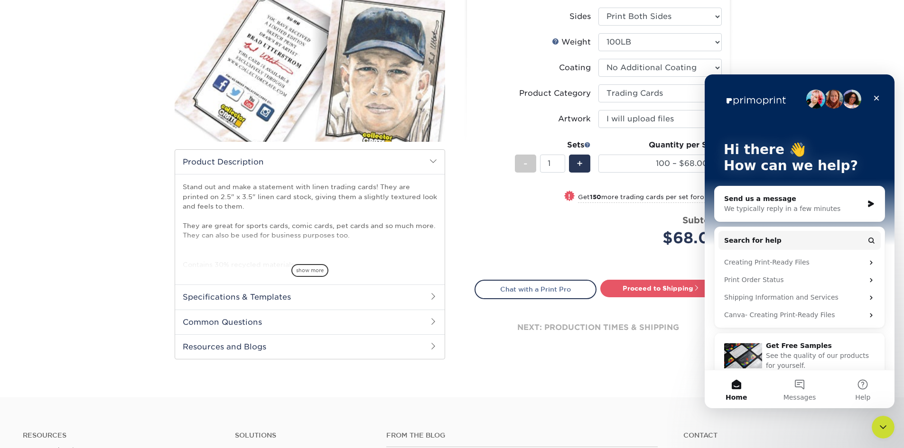
scroll to position [0, 0]
click at [798, 387] on button "Messages" at bounding box center [799, 390] width 63 height 38
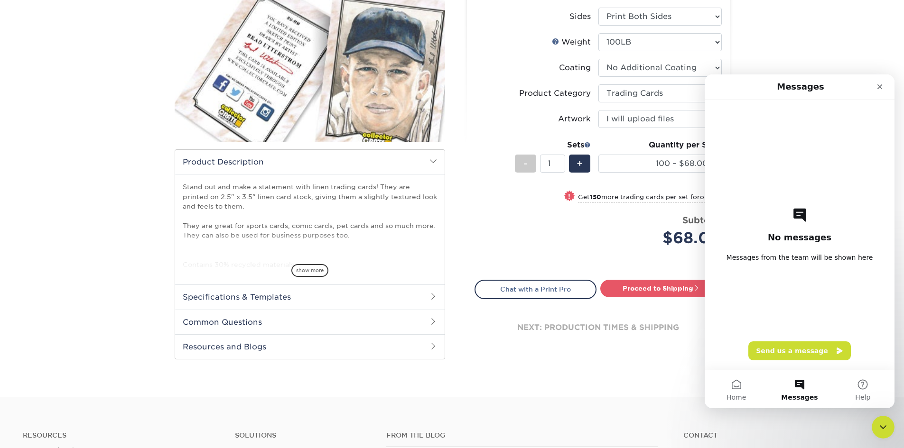
click at [767, 267] on div "No messages Messages from the team will be shown here Send us a message" at bounding box center [799, 235] width 157 height 270
click at [773, 354] on button "Send us a message" at bounding box center [799, 351] width 102 height 19
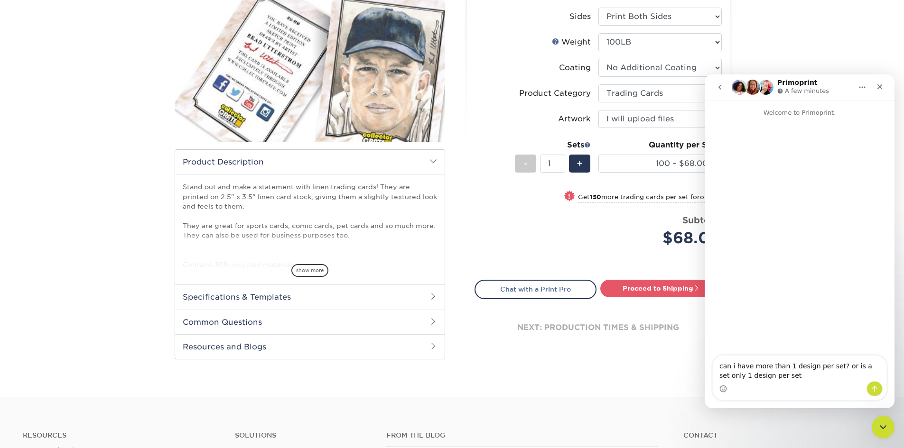
type textarea "can i have more than 1 design per set? or is a set only 1 design per set?"
